Goal: Find specific page/section: Find specific page/section

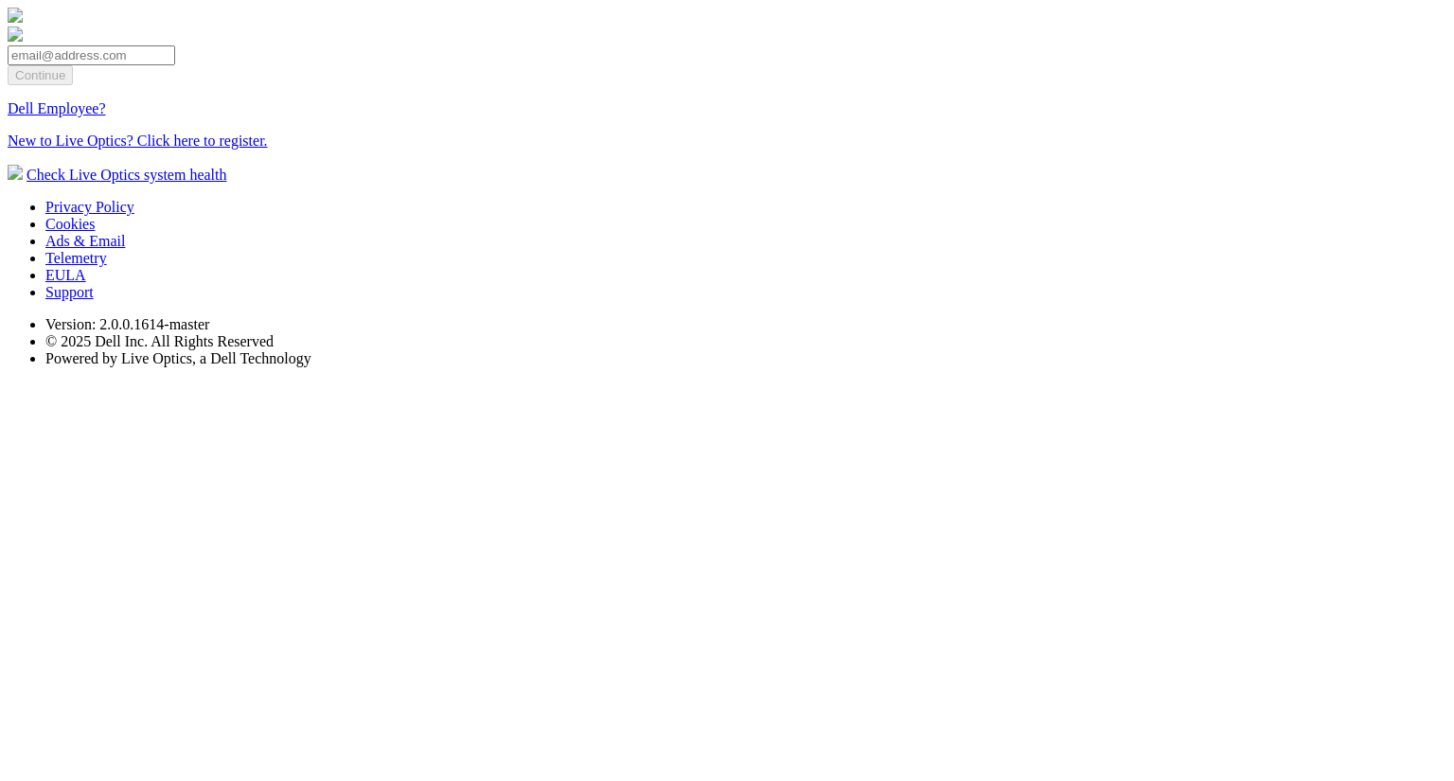
click at [106, 116] on link "Dell Employee?" at bounding box center [57, 108] width 98 height 16
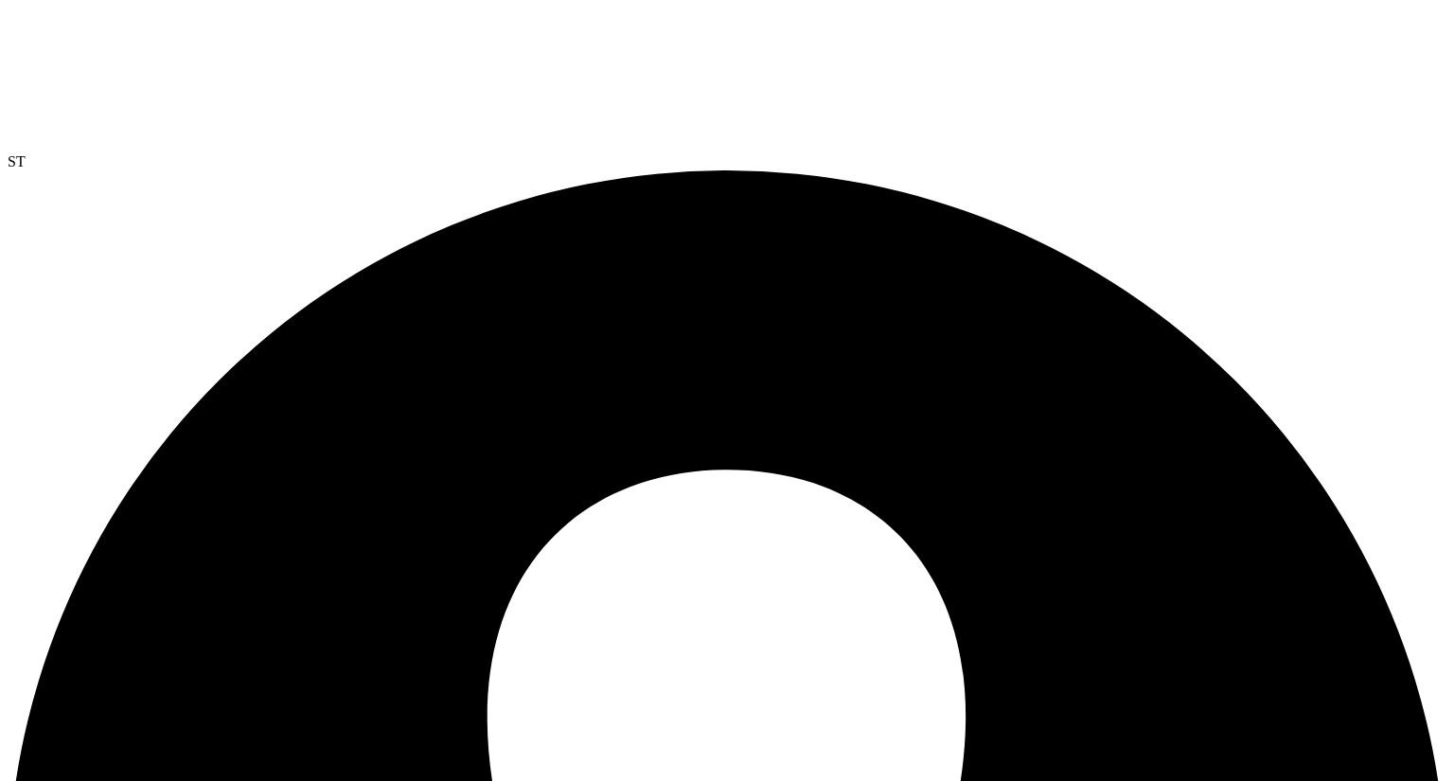
drag, startPoint x: 597, startPoint y: 55, endPoint x: 597, endPoint y: 65, distance: 10.4
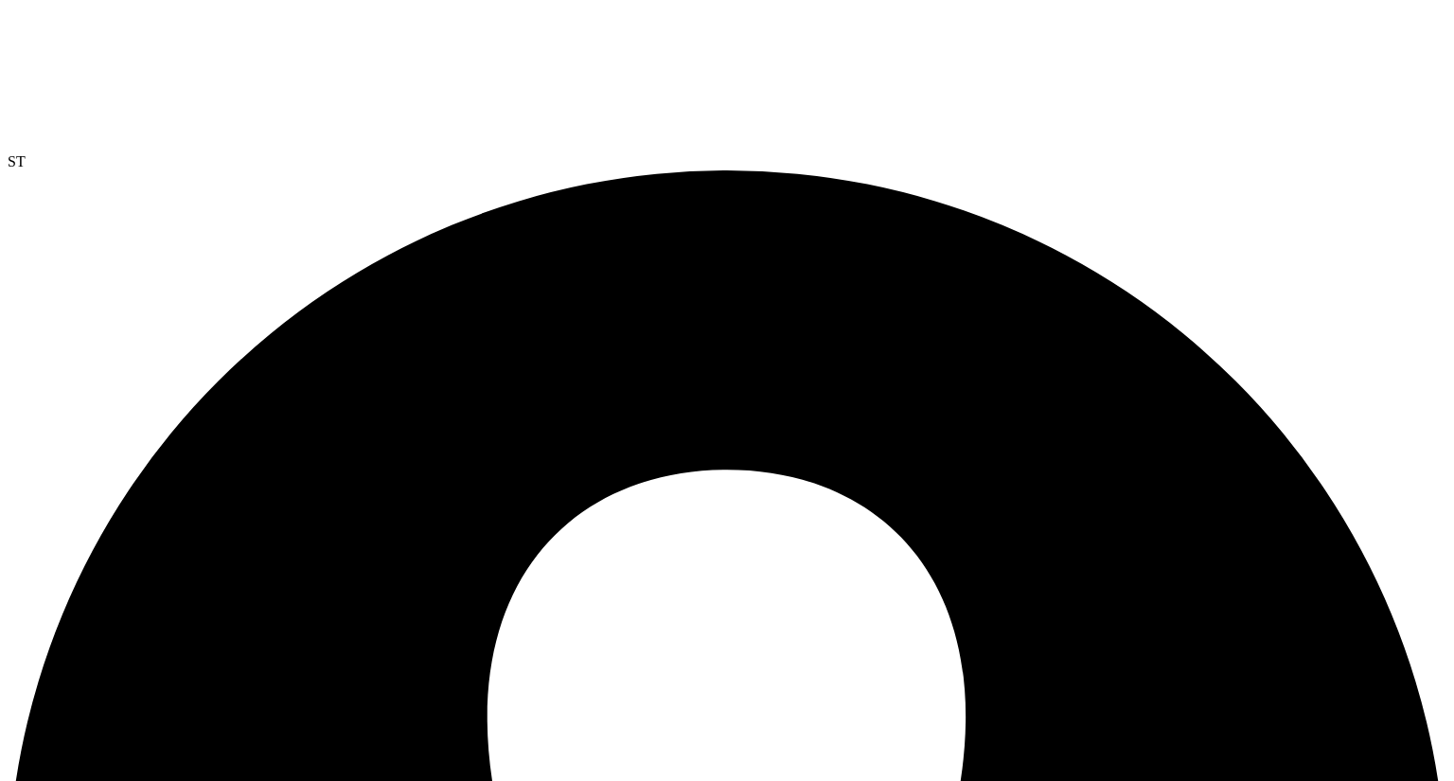
radio input "true"
radio input "false"
